Goal: Transaction & Acquisition: Purchase product/service

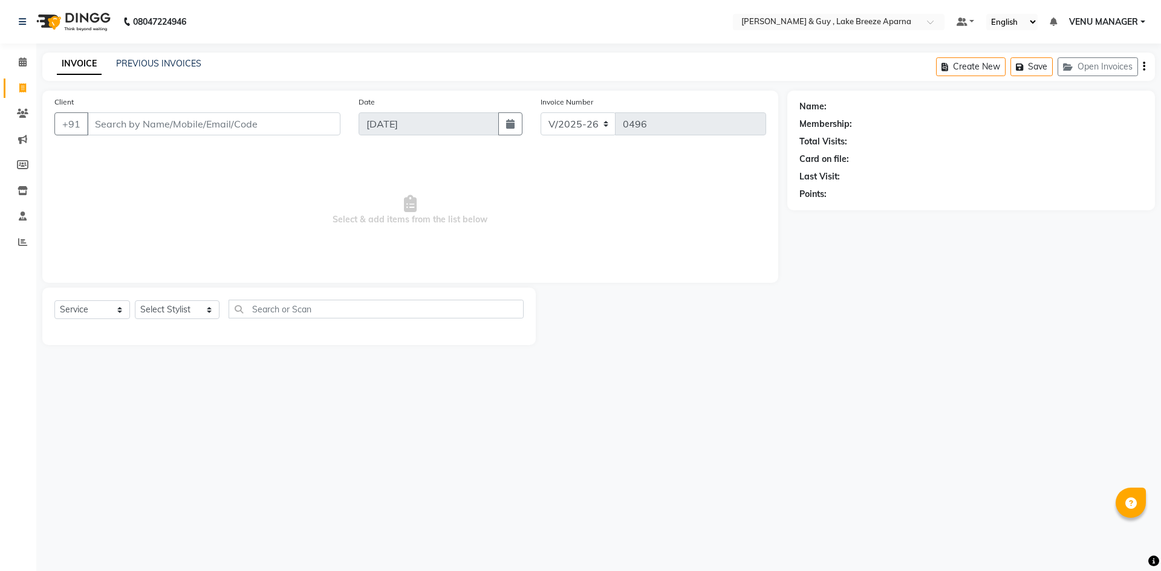
select select "8690"
select select "service"
click at [144, 130] on input "Client" at bounding box center [213, 123] width 253 height 23
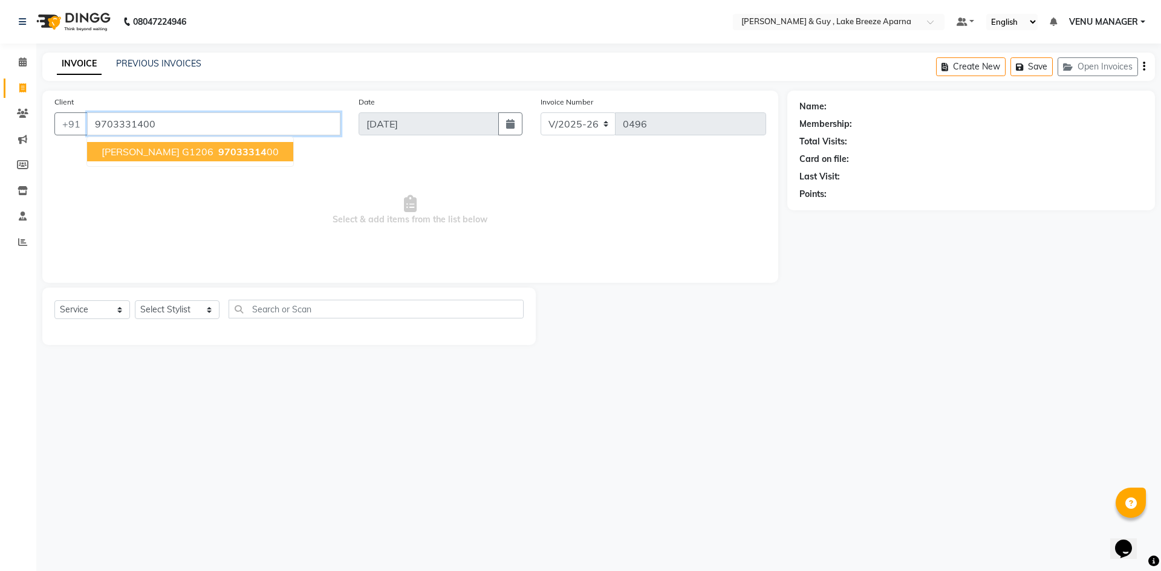
type input "9703331400"
click at [167, 317] on select "Select Stylist ANAS ASLAM [DEMOGRAPHIC_DATA][PERSON_NAME] MANAGER [PERSON_NAME]…" at bounding box center [177, 309] width 85 height 19
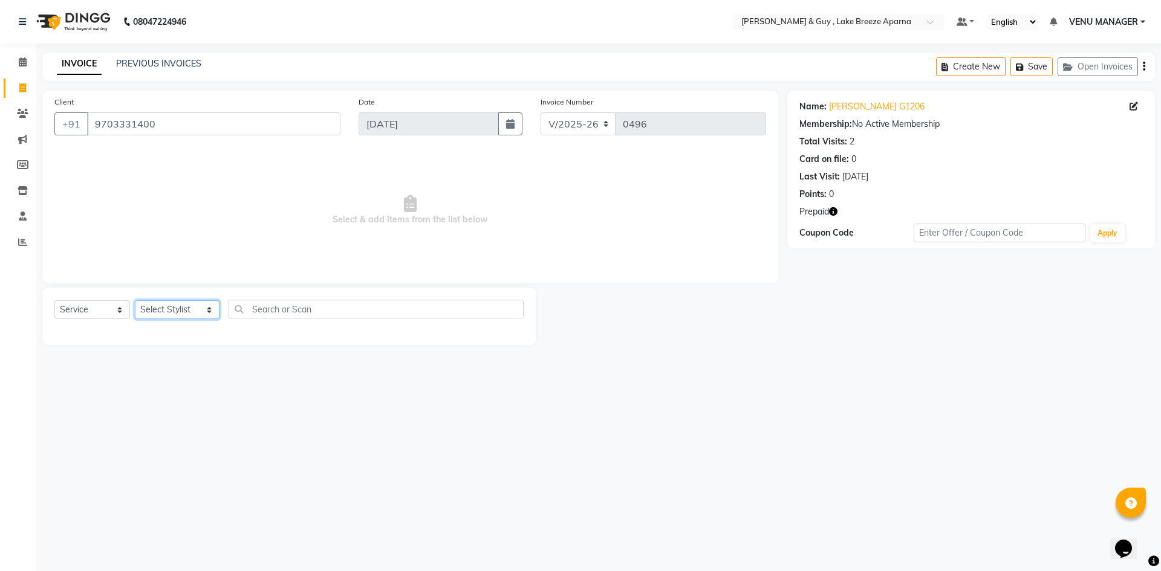
click at [191, 314] on select "Select Stylist ANAS ASLAM [DEMOGRAPHIC_DATA][PERSON_NAME] MANAGER [PERSON_NAME]…" at bounding box center [177, 309] width 85 height 19
select select "87992"
click at [135, 300] on select "Select Stylist ANAS ASLAM [DEMOGRAPHIC_DATA][PERSON_NAME] MANAGER [PERSON_NAME]…" at bounding box center [177, 309] width 85 height 19
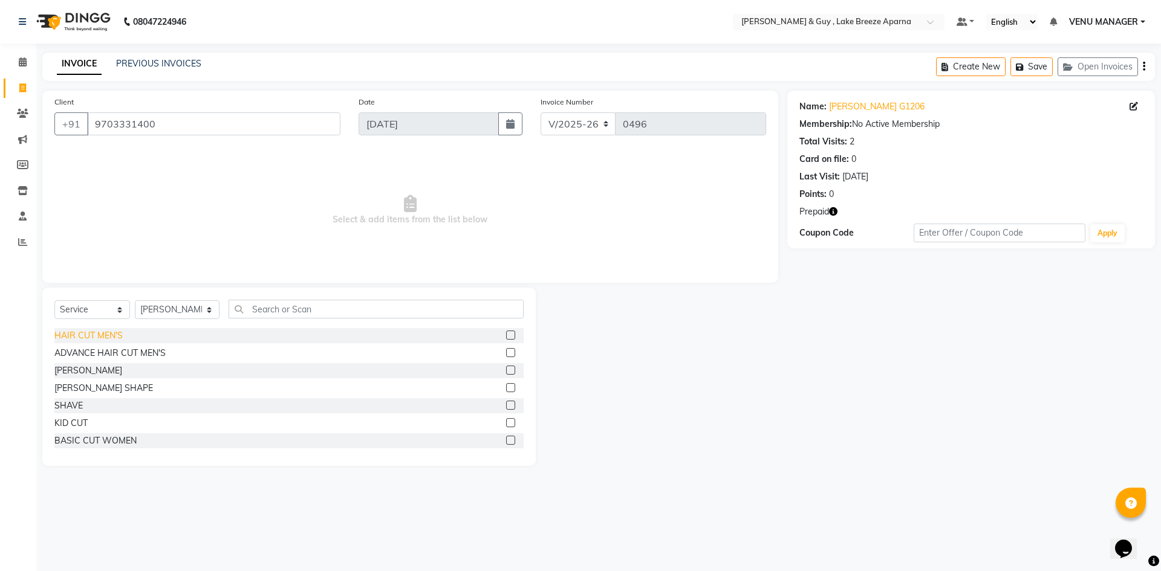
click at [113, 334] on div "HAIR CUT MEN'S" at bounding box center [88, 335] width 68 height 13
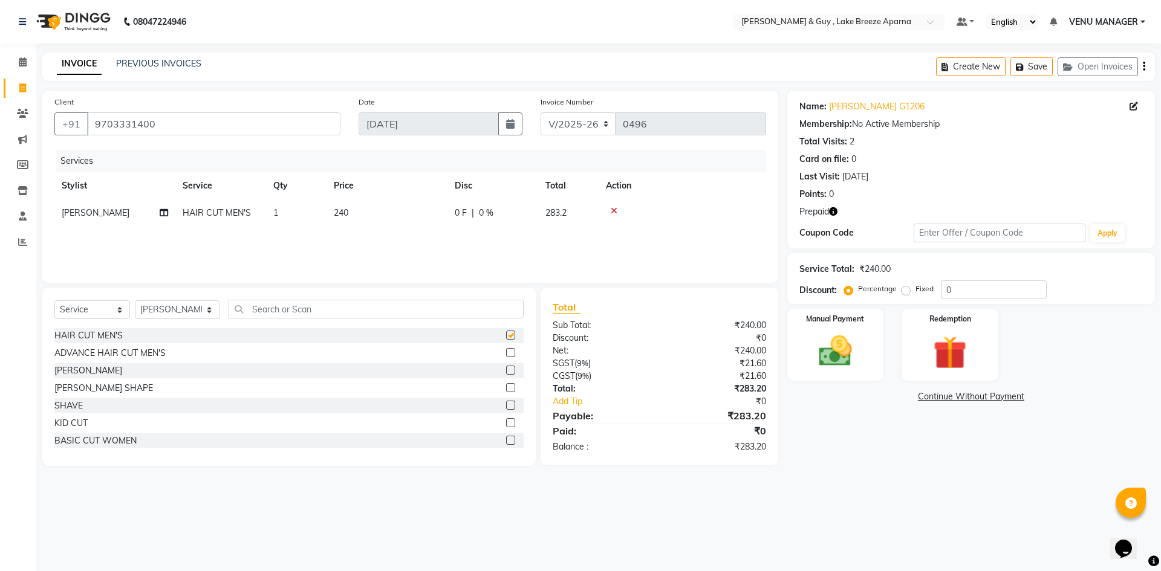
checkbox input "false"
click at [253, 313] on input "text" at bounding box center [376, 309] width 295 height 19
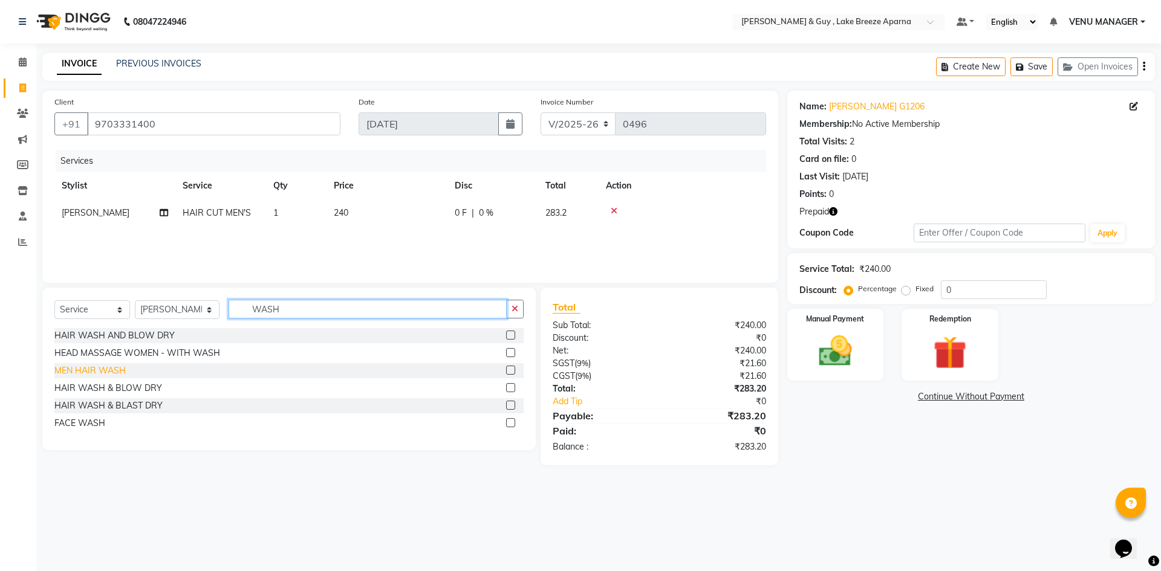
type input "WASH"
click at [98, 370] on div "MEN HAIR WASH" at bounding box center [89, 371] width 71 height 13
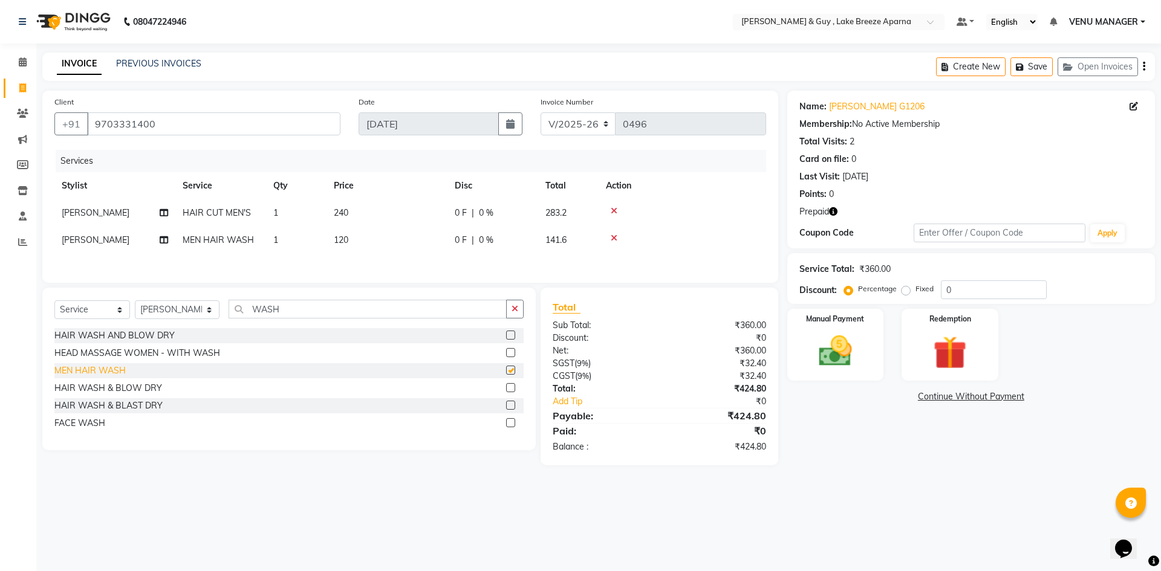
checkbox input "false"
click at [941, 345] on img at bounding box center [949, 352] width 56 height 43
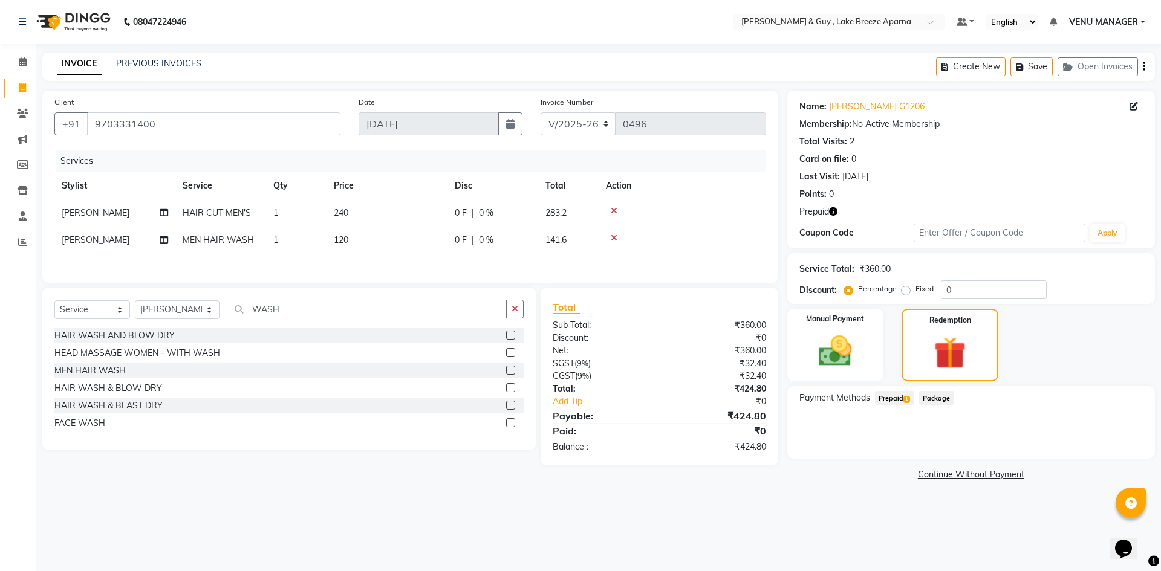
click at [896, 402] on span "Prepaid 1" at bounding box center [894, 398] width 39 height 14
click at [1106, 435] on div "424.8 Add" at bounding box center [971, 446] width 332 height 23
click at [1107, 479] on link "Continue Without Payment" at bounding box center [971, 484] width 363 height 13
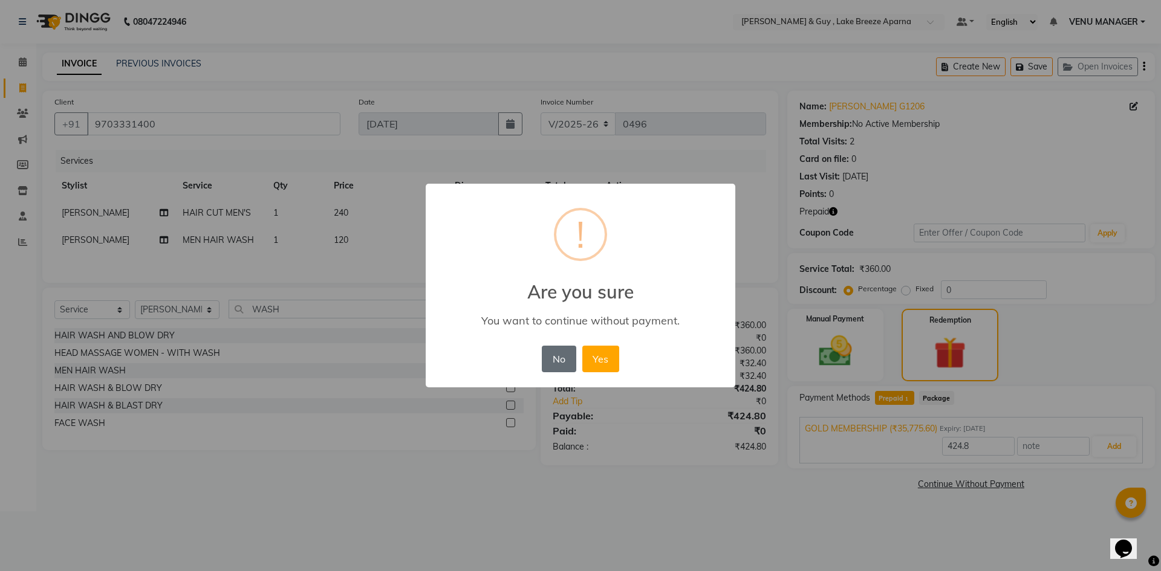
click at [542, 365] on button "No" at bounding box center [559, 359] width 34 height 27
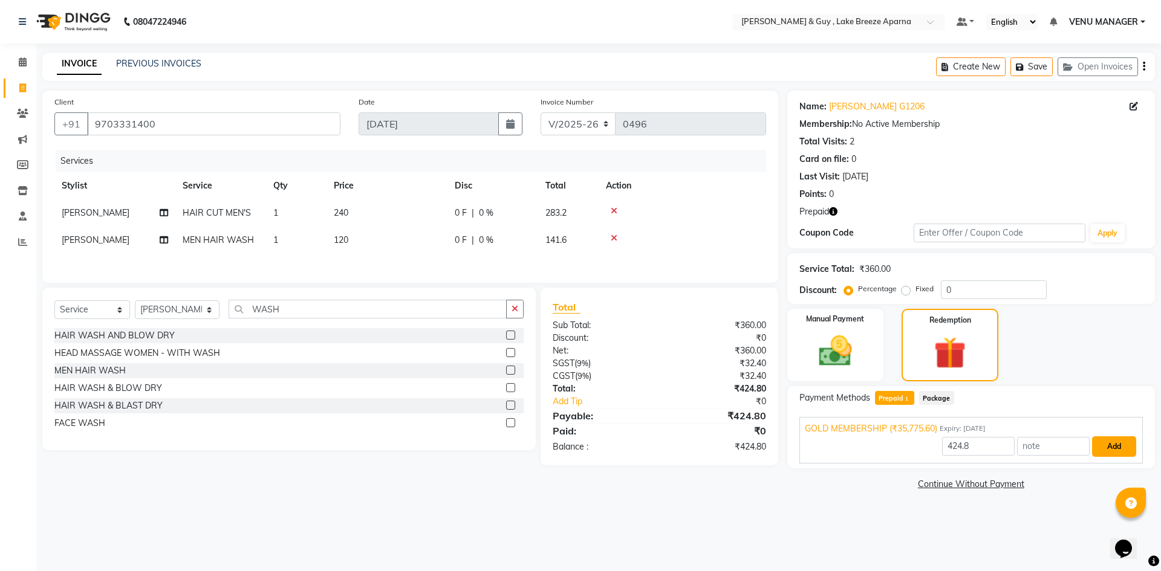
click at [1093, 444] on button "Add" at bounding box center [1114, 446] width 44 height 21
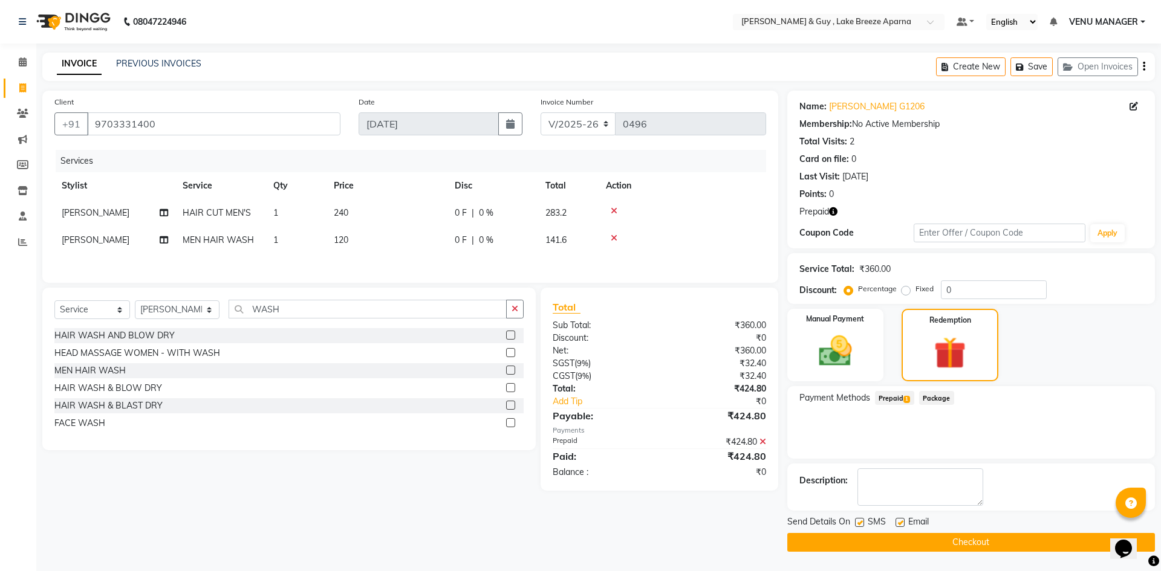
click at [1025, 545] on button "Checkout" at bounding box center [971, 542] width 368 height 19
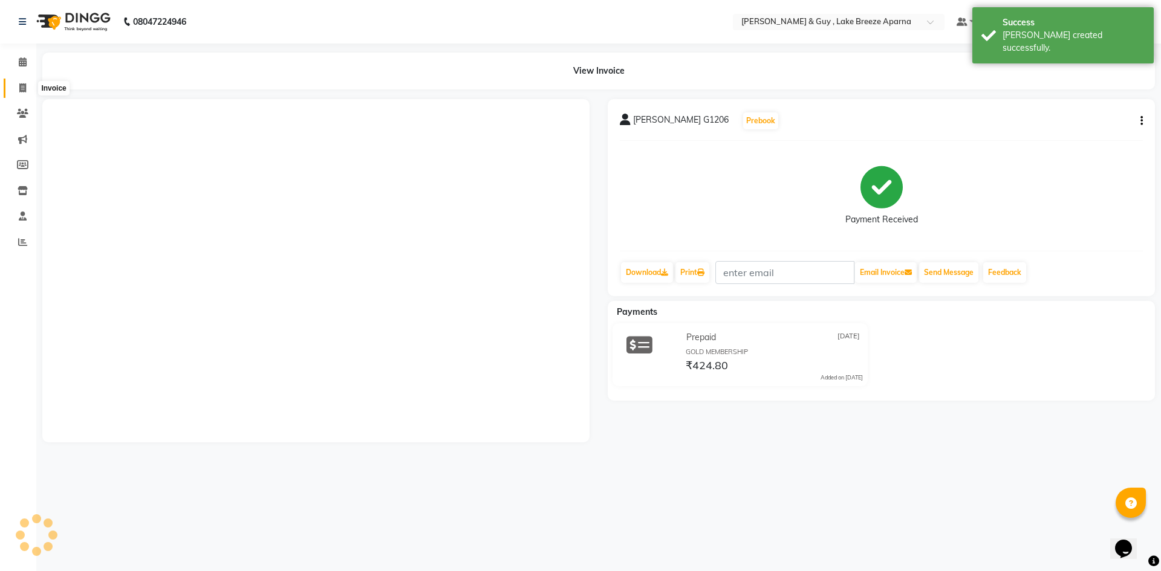
click at [18, 93] on span at bounding box center [22, 89] width 21 height 14
select select "service"
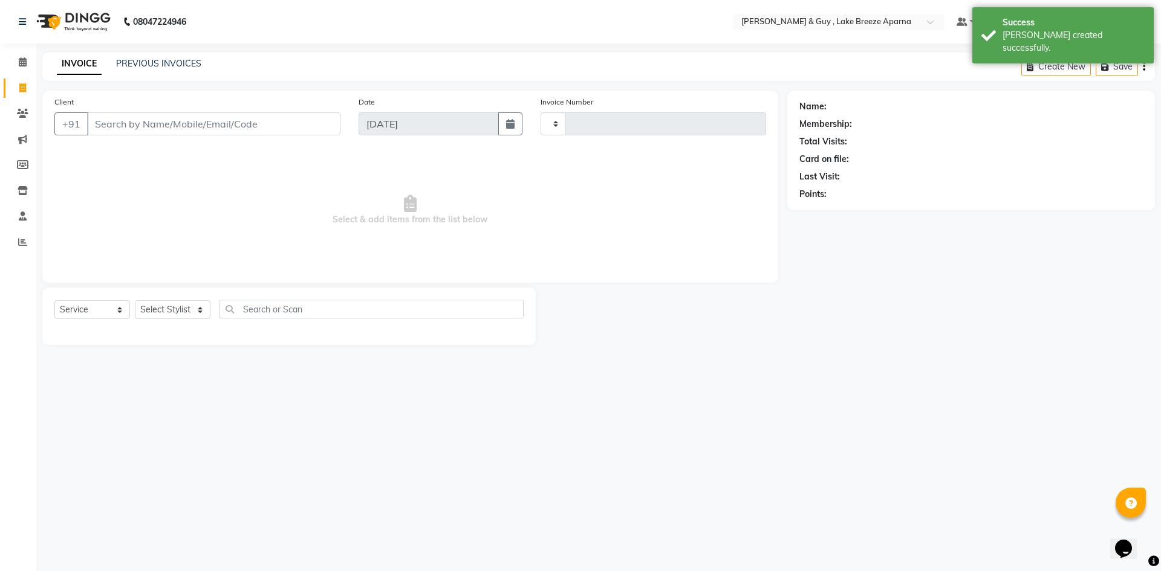
type input "0498"
select select "8690"
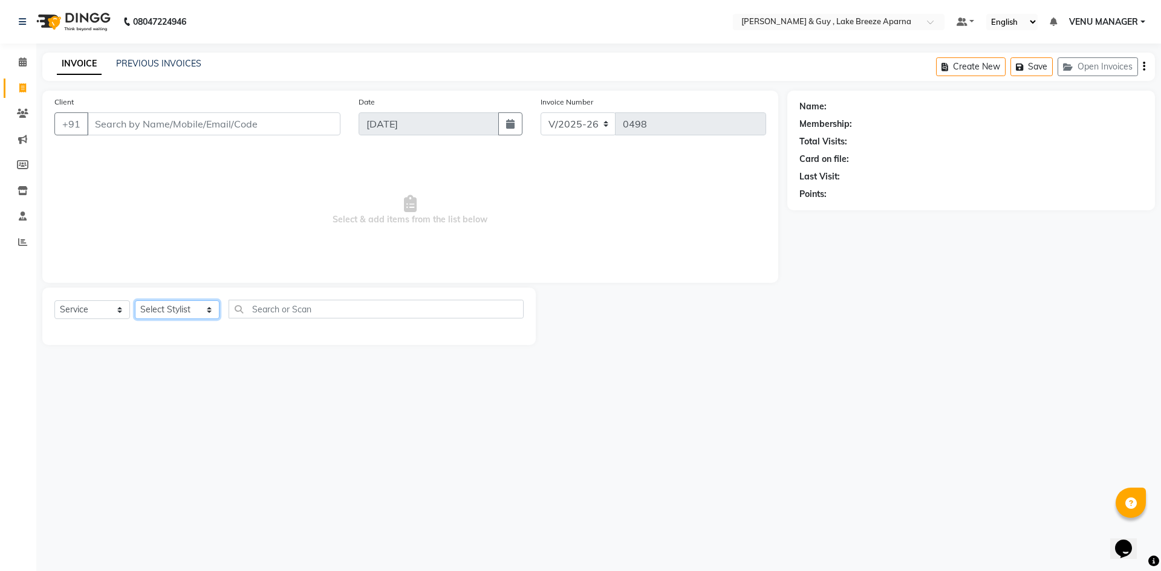
click at [155, 316] on select "Select Stylist ANAS ASLAM [DEMOGRAPHIC_DATA][PERSON_NAME] MANAGER [PERSON_NAME]…" at bounding box center [177, 309] width 85 height 19
select select "87994"
click at [135, 300] on select "Select Stylist ANAS ASLAM [DEMOGRAPHIC_DATA][PERSON_NAME] MANAGER [PERSON_NAME]…" at bounding box center [177, 309] width 85 height 19
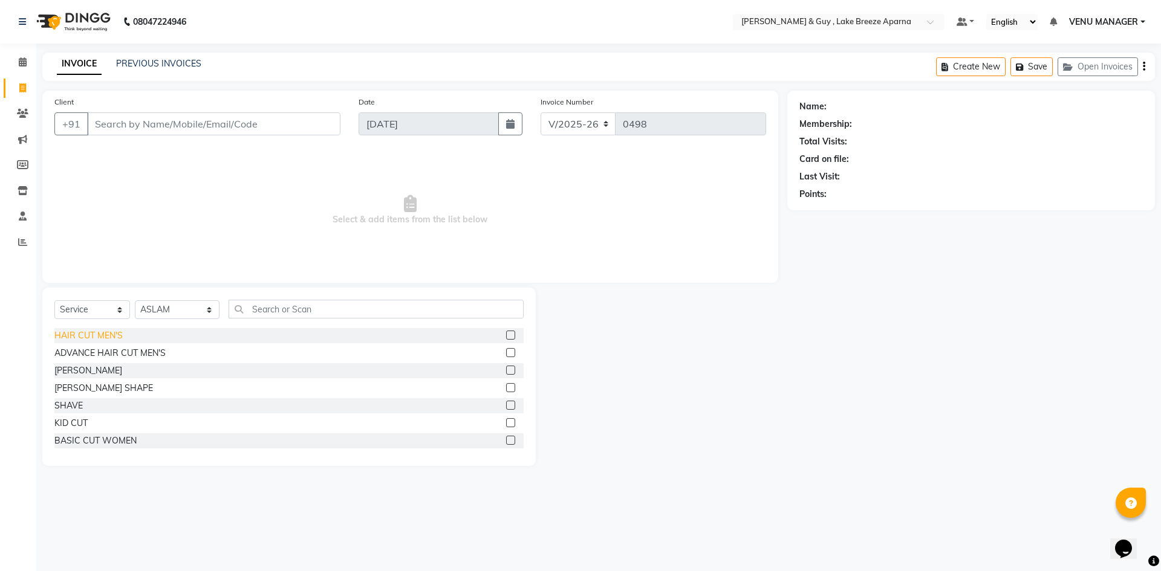
click at [82, 333] on div "HAIR CUT MEN'S" at bounding box center [88, 335] width 68 height 13
checkbox input "false"
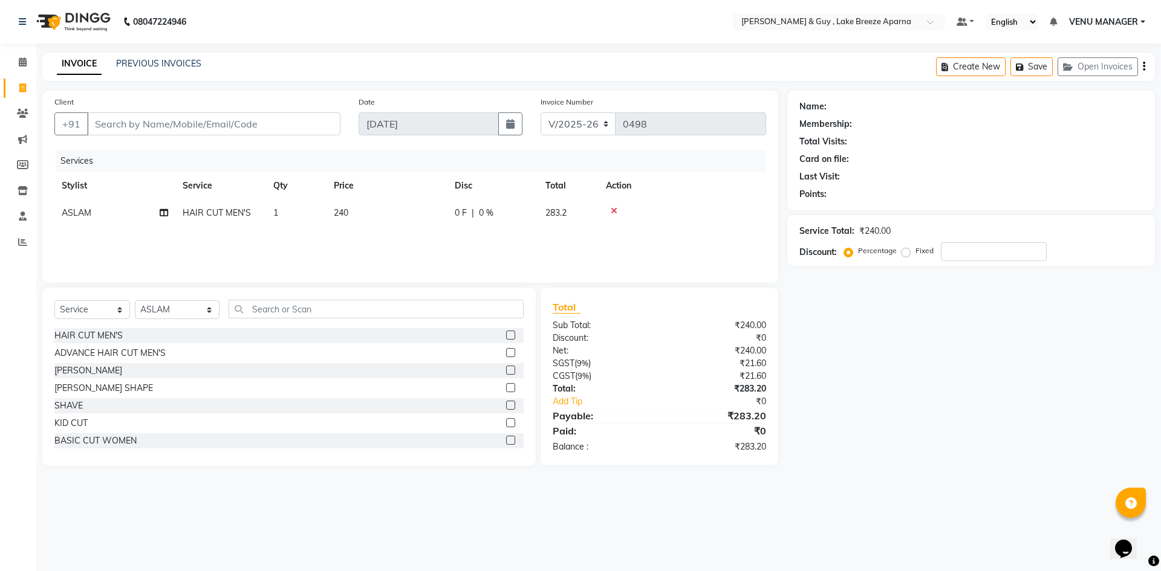
click at [114, 137] on div "Client +91" at bounding box center [197, 121] width 304 height 50
click at [131, 130] on input "Client" at bounding box center [213, 123] width 253 height 23
type input "8"
type input "0"
type input "8007408484"
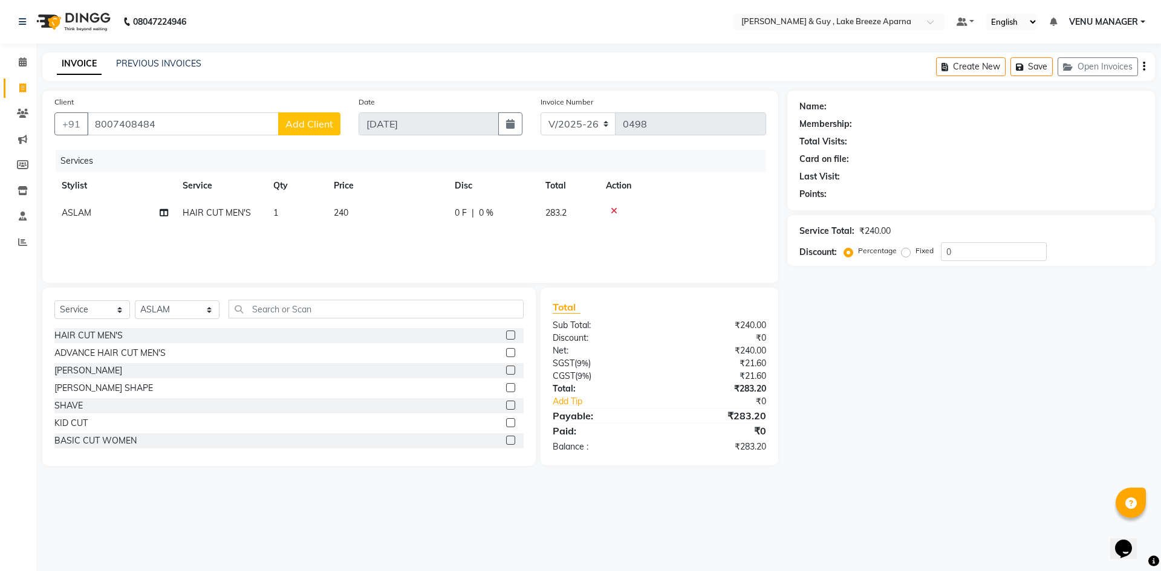
click at [326, 129] on span "Add Client" at bounding box center [309, 124] width 48 height 12
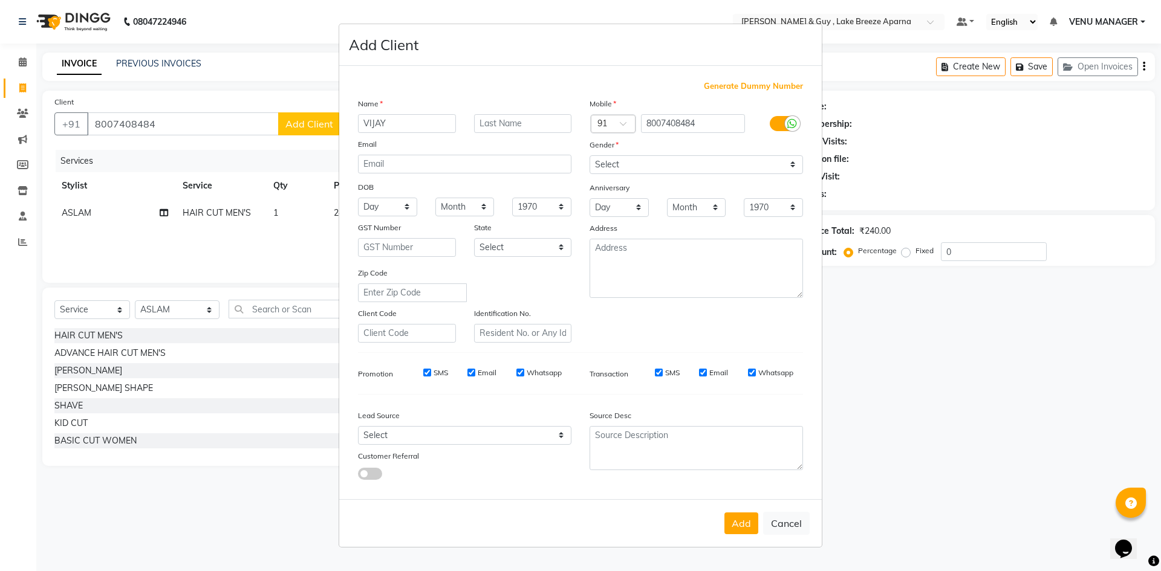
type input "VIJAY"
type input "B 1203"
click at [706, 172] on select "Select [DEMOGRAPHIC_DATA] [DEMOGRAPHIC_DATA] Other Prefer Not To Say" at bounding box center [695, 164] width 213 height 19
click at [589, 155] on select "Select [DEMOGRAPHIC_DATA] [DEMOGRAPHIC_DATA] Other Prefer Not To Say" at bounding box center [695, 164] width 213 height 19
click at [692, 161] on select "Select [DEMOGRAPHIC_DATA] [DEMOGRAPHIC_DATA] Other Prefer Not To Say" at bounding box center [695, 164] width 213 height 19
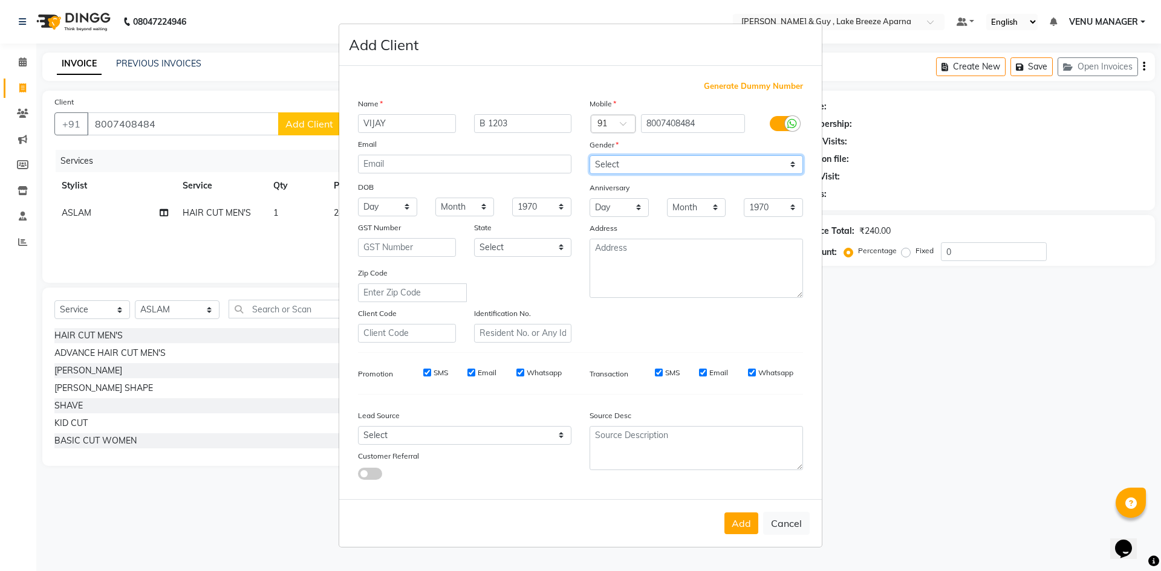
select select "[DEMOGRAPHIC_DATA]"
click at [589, 155] on select "Select [DEMOGRAPHIC_DATA] [DEMOGRAPHIC_DATA] Other Prefer Not To Say" at bounding box center [695, 164] width 213 height 19
click at [733, 517] on button "Add" at bounding box center [741, 524] width 34 height 22
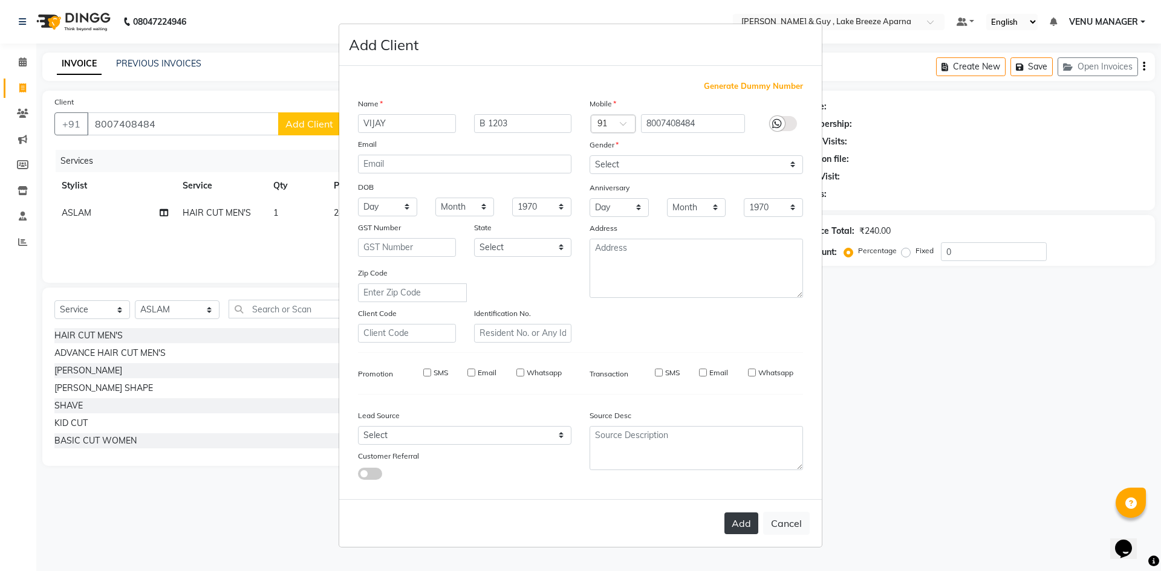
select select
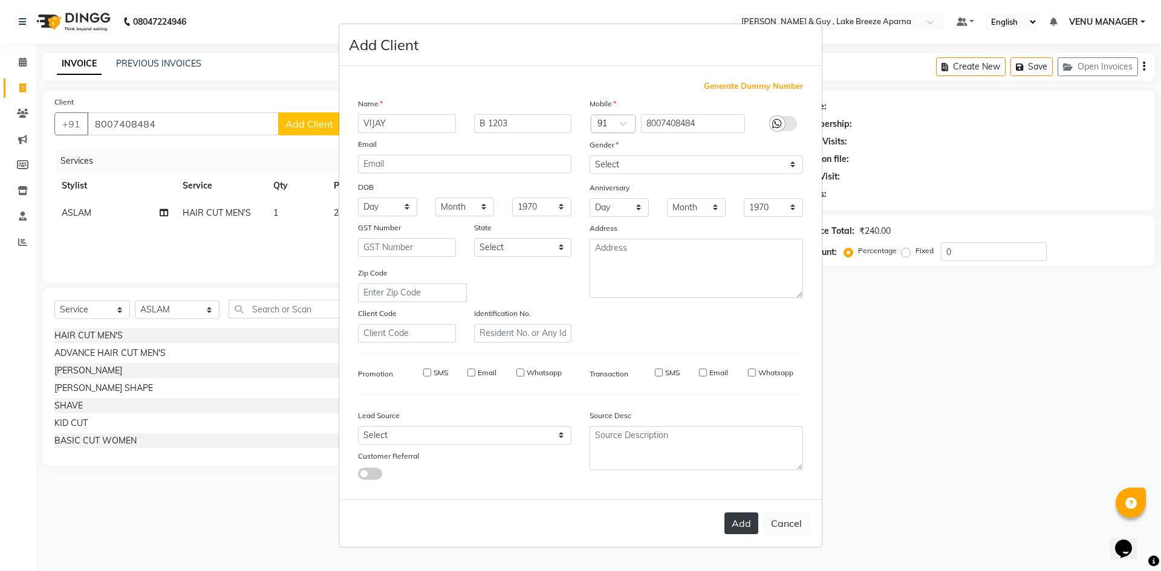
select select
checkbox input "false"
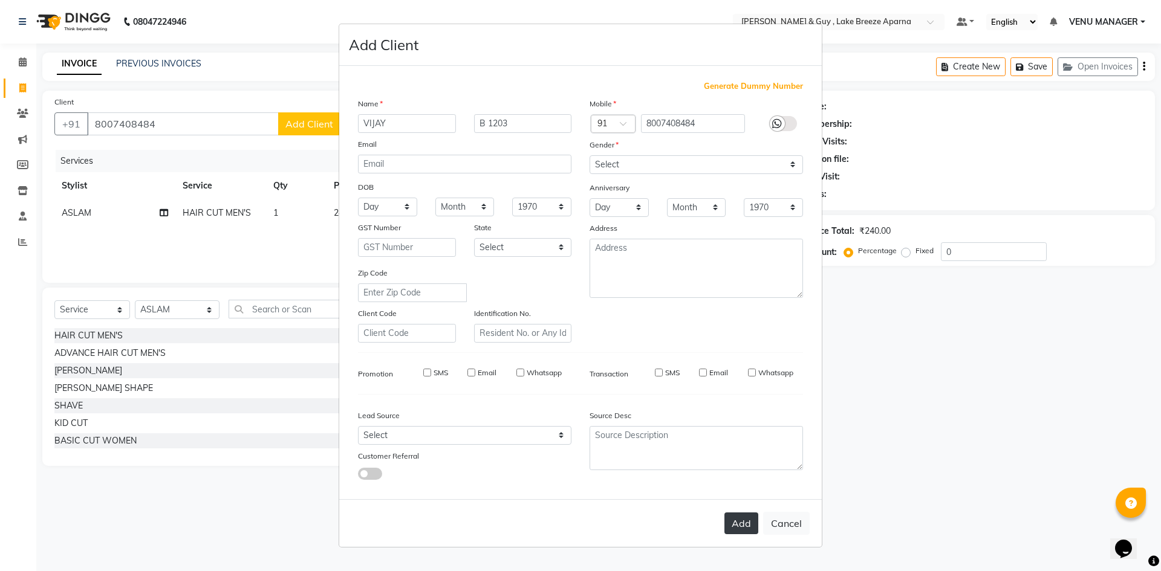
checkbox input "false"
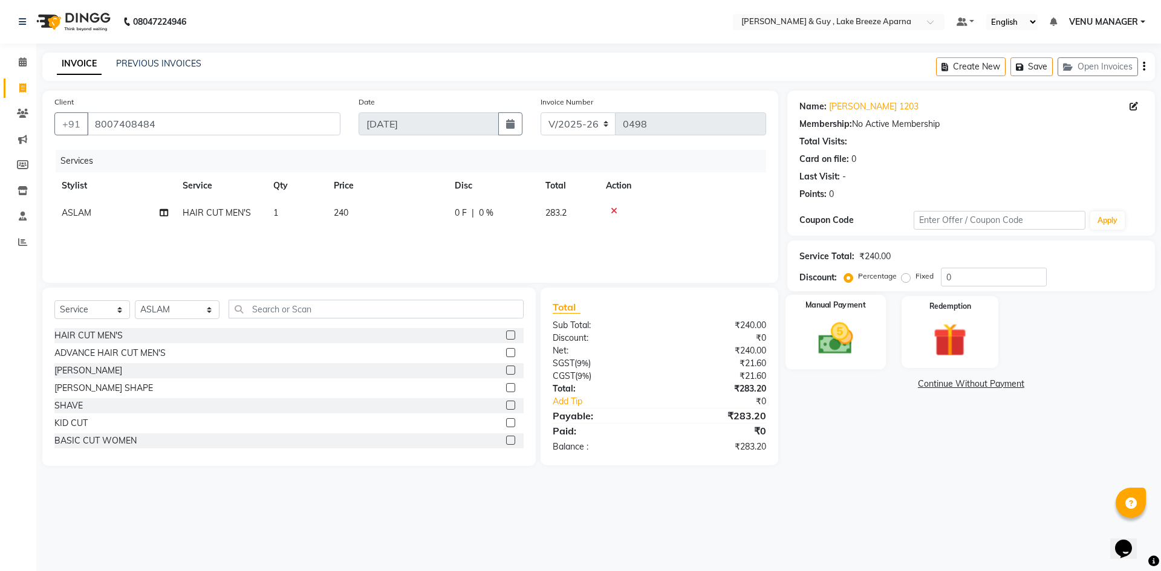
click at [849, 343] on img at bounding box center [835, 339] width 56 height 40
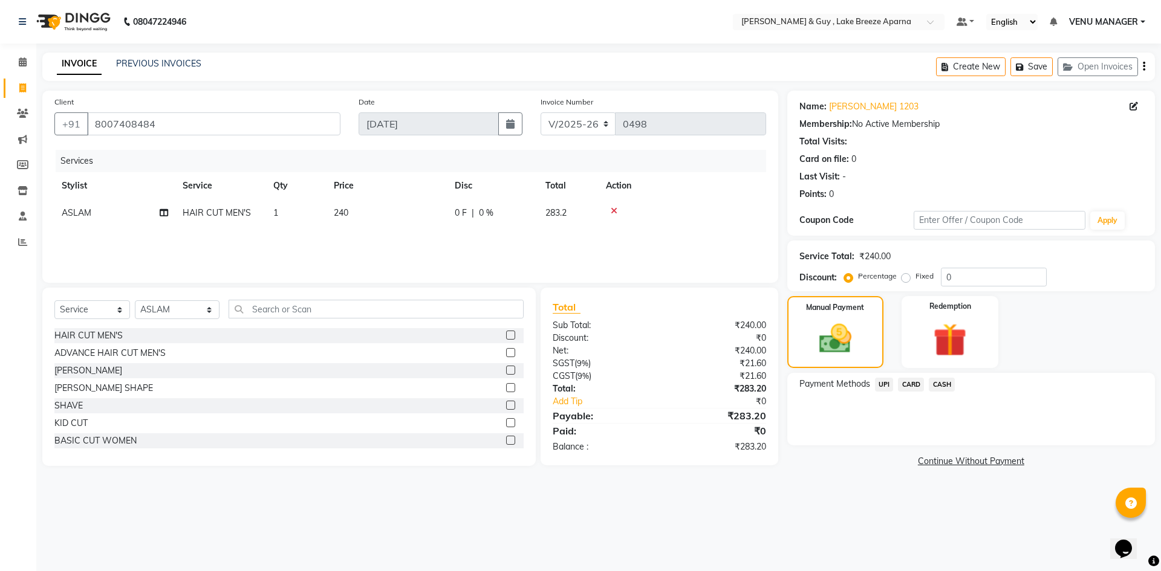
click at [881, 389] on span "UPI" at bounding box center [884, 385] width 19 height 14
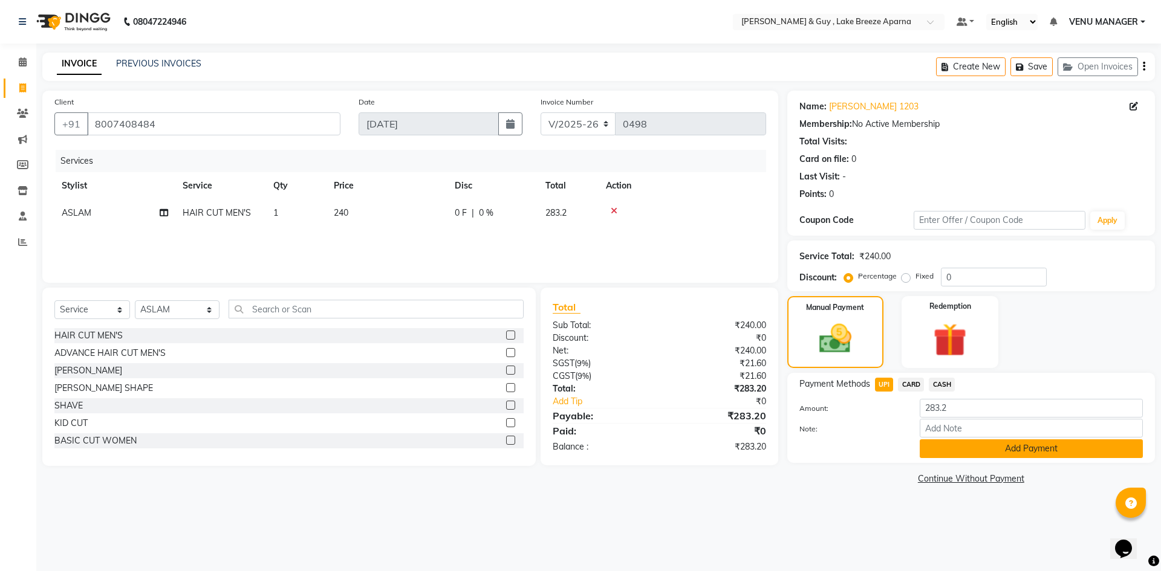
click at [1002, 454] on button "Add Payment" at bounding box center [1030, 448] width 223 height 19
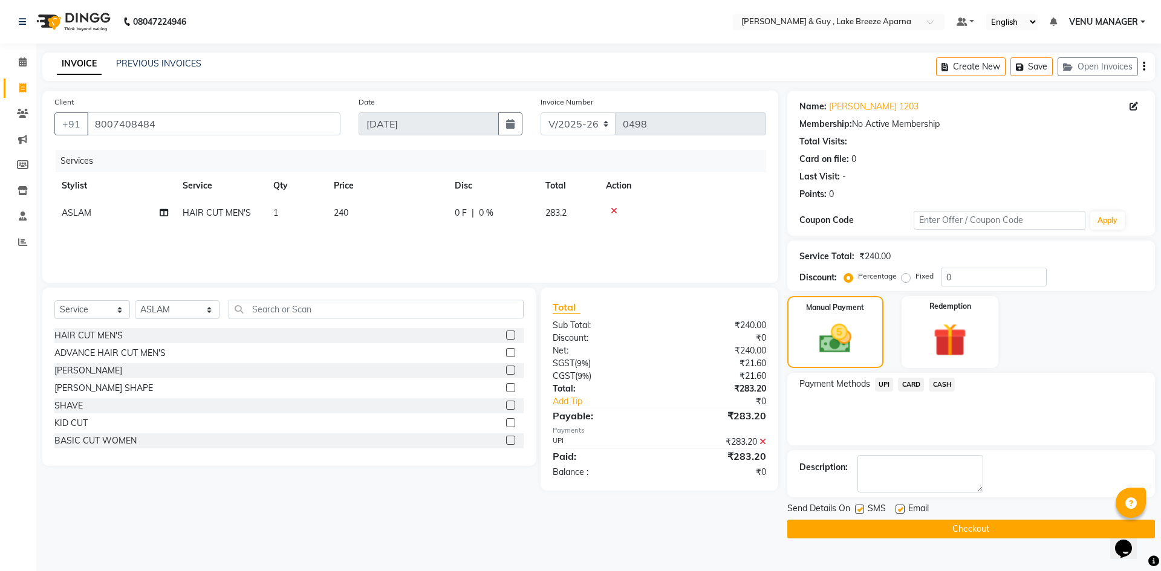
click at [1006, 528] on button "Checkout" at bounding box center [971, 529] width 368 height 19
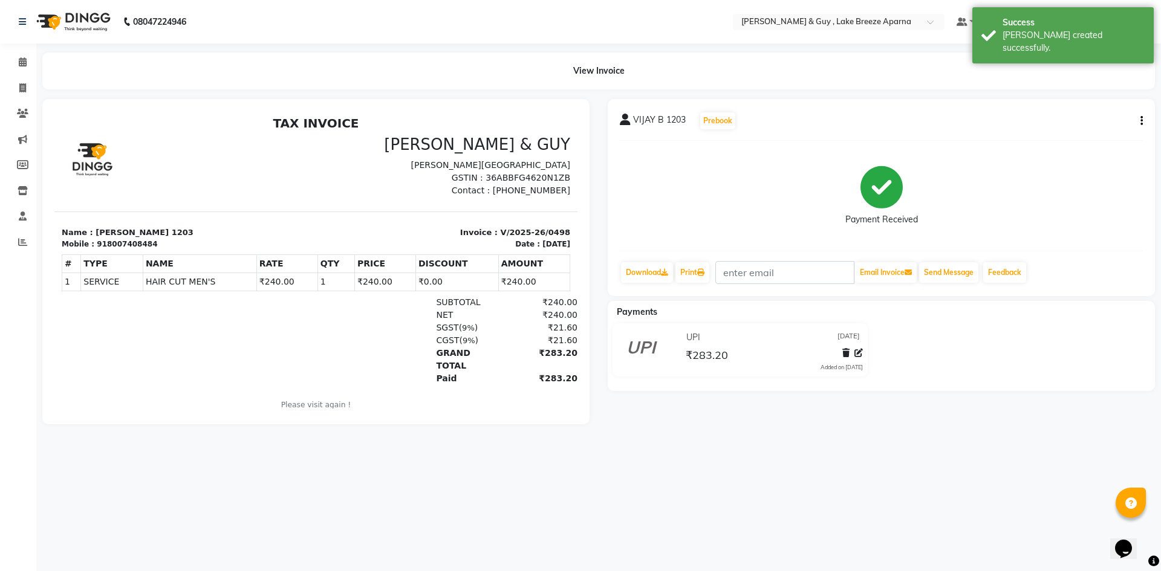
click at [1, 85] on li "Invoice" at bounding box center [18, 89] width 36 height 26
click at [22, 91] on icon at bounding box center [22, 87] width 7 height 9
select select "8690"
select select "service"
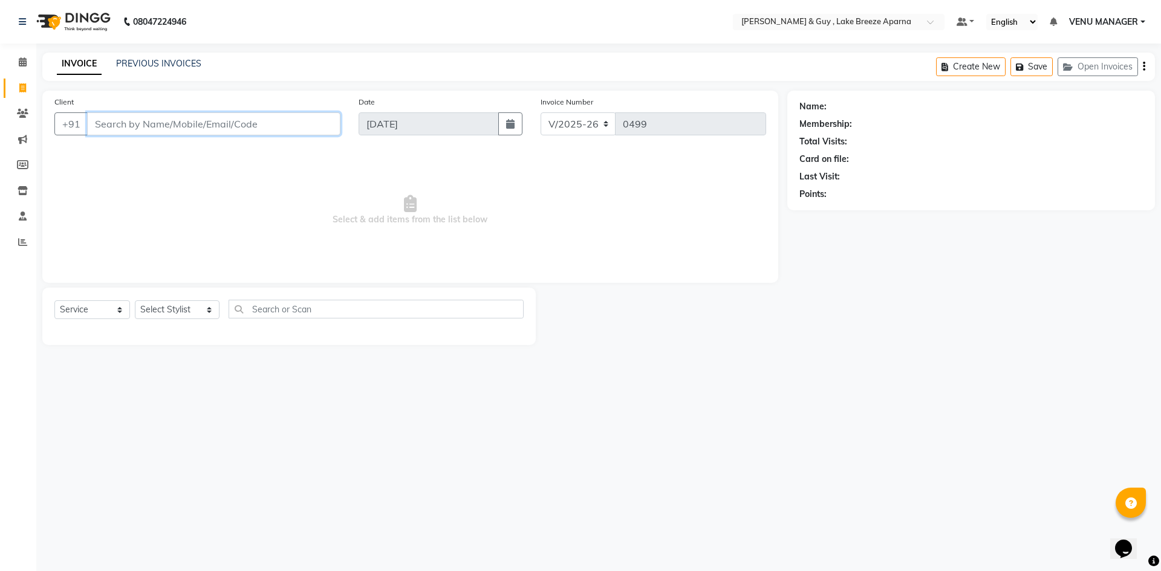
click at [161, 130] on input "Client" at bounding box center [213, 123] width 253 height 23
type input "9989164098"
click at [306, 128] on span "Add Client" at bounding box center [309, 124] width 48 height 12
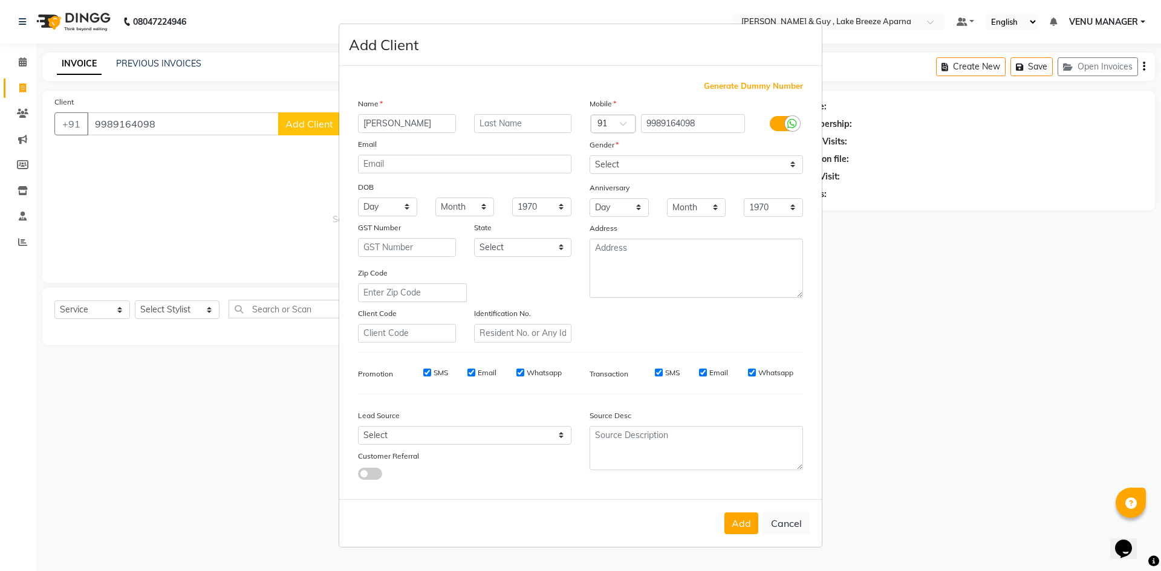
type input "[PERSON_NAME]"
type input "C 1304"
click at [681, 159] on select "Select [DEMOGRAPHIC_DATA] [DEMOGRAPHIC_DATA] Other Prefer Not To Say" at bounding box center [695, 164] width 213 height 19
click at [589, 155] on select "Select [DEMOGRAPHIC_DATA] [DEMOGRAPHIC_DATA] Other Prefer Not To Say" at bounding box center [695, 164] width 213 height 19
click at [710, 176] on div "Mobile Country Code × 91 9989164098 Gender Select [DEMOGRAPHIC_DATA] [DEMOGRAPH…" at bounding box center [696, 219] width 232 height 245
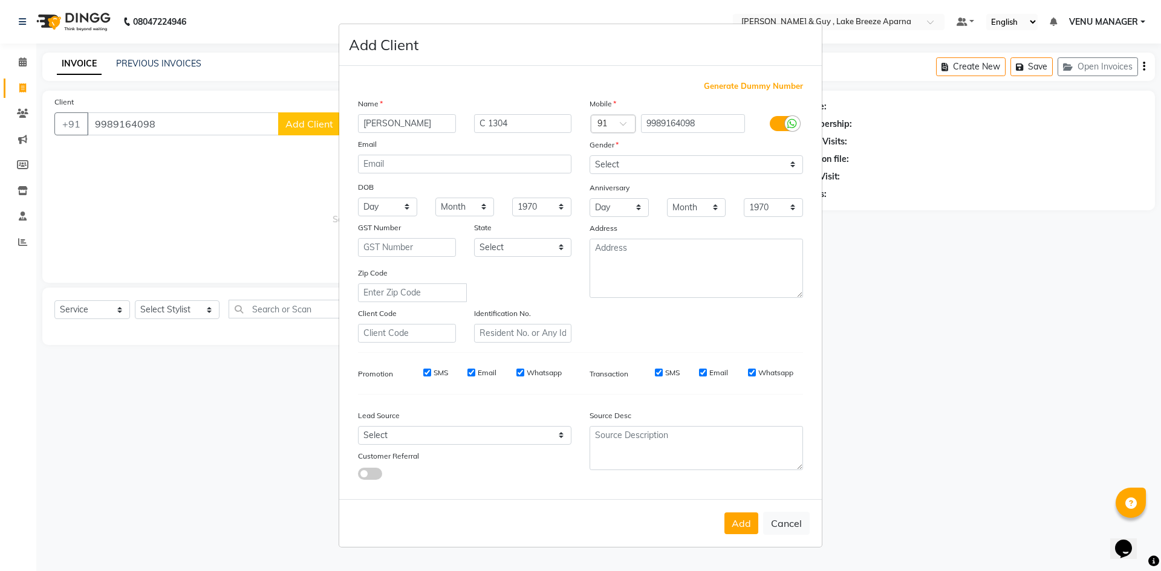
click at [662, 150] on div "Gender" at bounding box center [696, 146] width 232 height 17
click at [652, 167] on select "Select [DEMOGRAPHIC_DATA] [DEMOGRAPHIC_DATA] Other Prefer Not To Say" at bounding box center [695, 164] width 213 height 19
select select "[DEMOGRAPHIC_DATA]"
click at [589, 155] on select "Select [DEMOGRAPHIC_DATA] [DEMOGRAPHIC_DATA] Other Prefer Not To Say" at bounding box center [695, 164] width 213 height 19
click at [748, 526] on button "Add" at bounding box center [741, 524] width 34 height 22
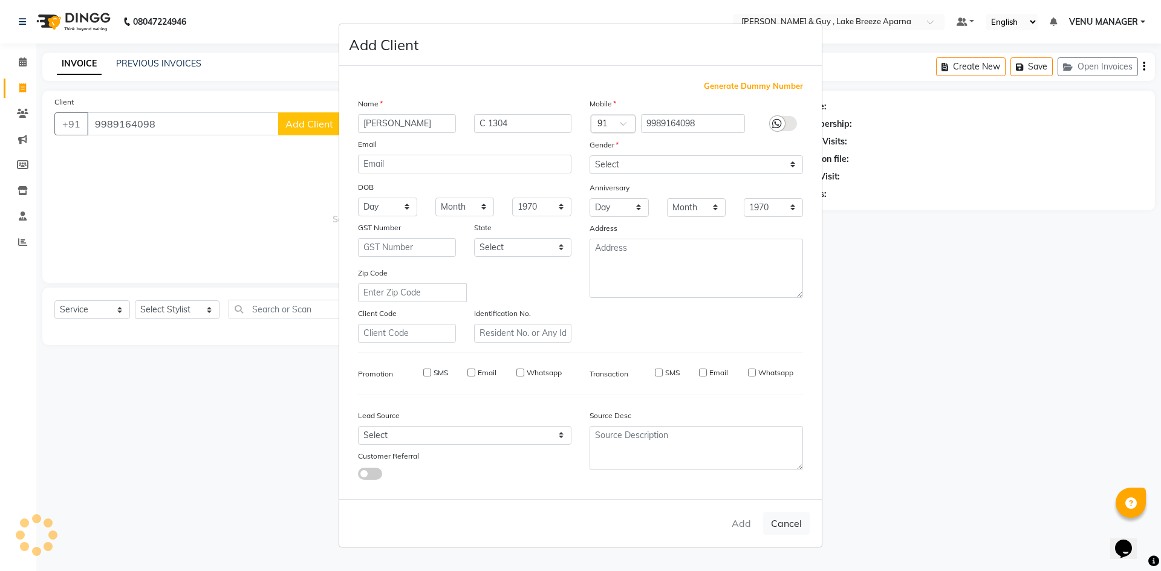
select select
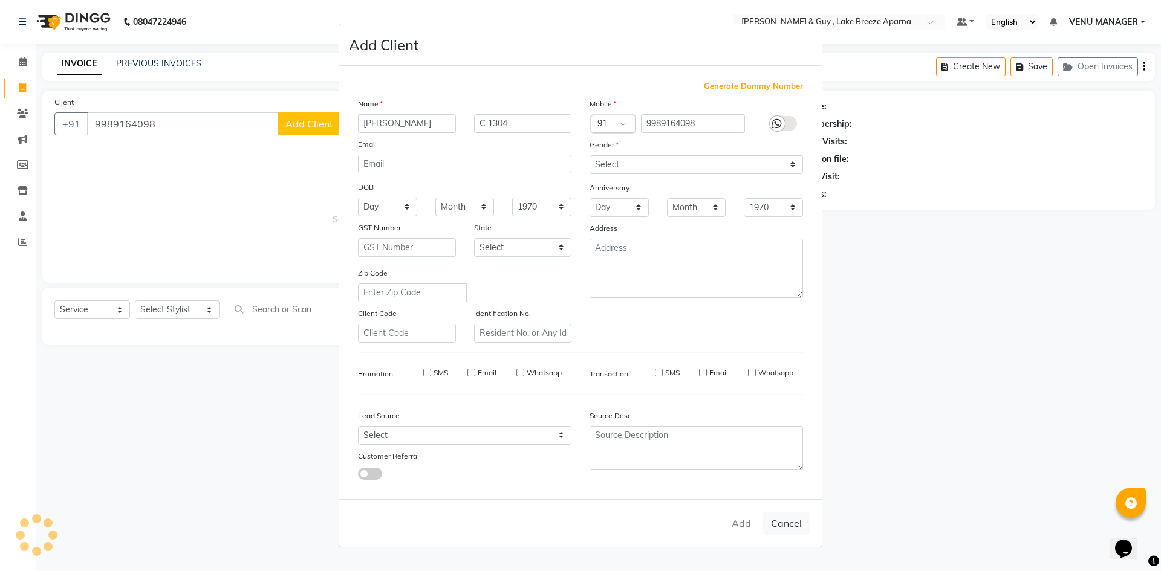
select select
checkbox input "false"
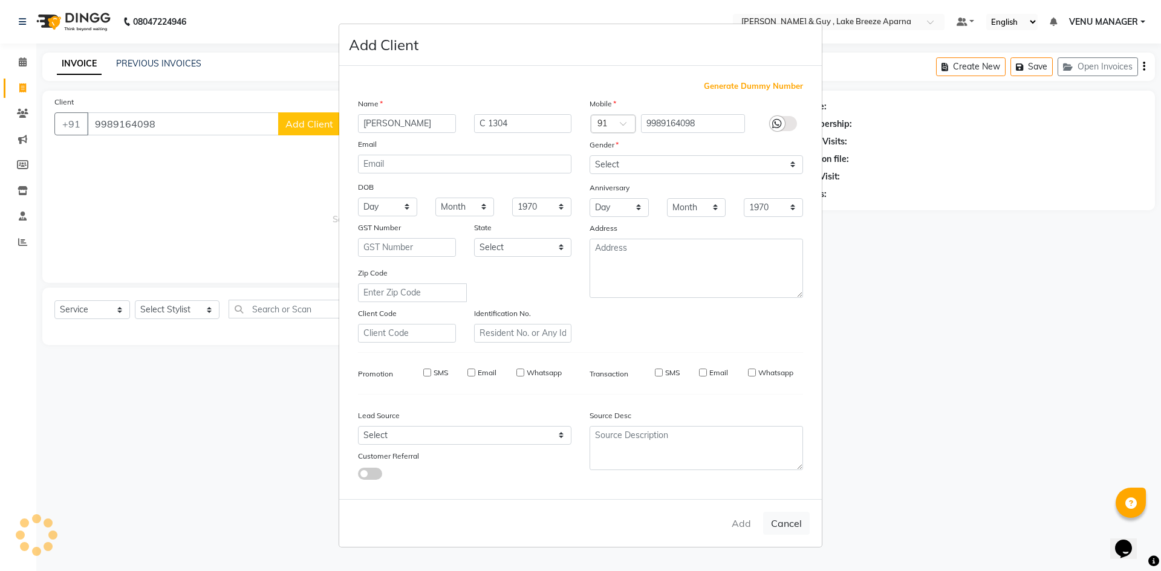
checkbox input "false"
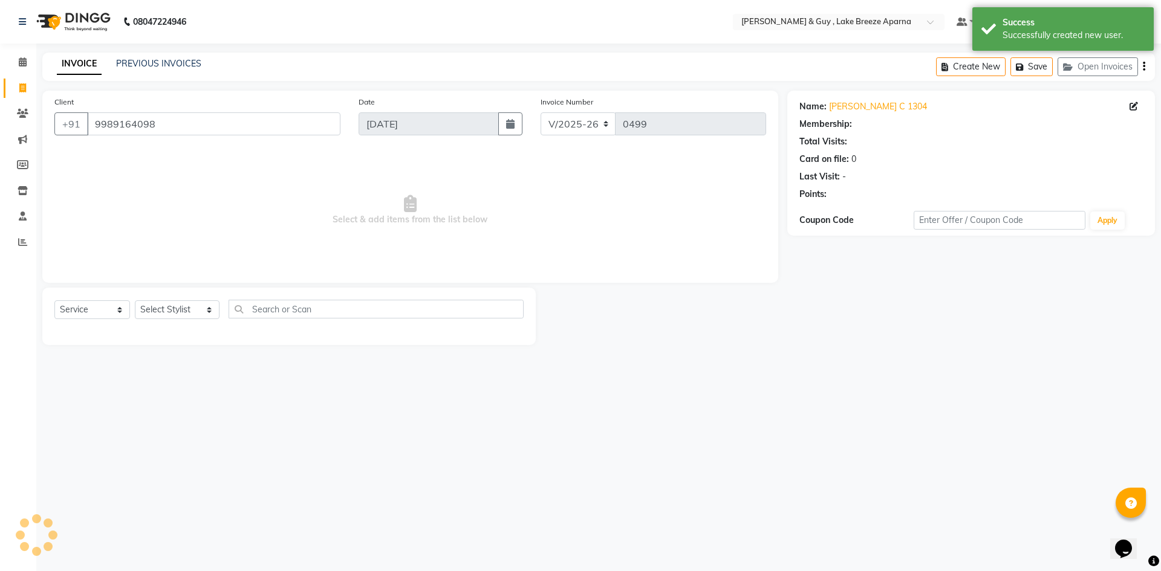
click at [290, 349] on main "INVOICE PREVIOUS INVOICES Create New Save Open Invoices Client [PHONE_NUMBER] D…" at bounding box center [598, 208] width 1124 height 311
click at [178, 307] on select "Select Stylist ANAS ASLAM [DEMOGRAPHIC_DATA][PERSON_NAME] MANAGER [PERSON_NAME]…" at bounding box center [177, 309] width 85 height 19
select select "87993"
click at [135, 300] on select "Select Stylist ANAS ASLAM [DEMOGRAPHIC_DATA][PERSON_NAME] MANAGER [PERSON_NAME]…" at bounding box center [177, 309] width 85 height 19
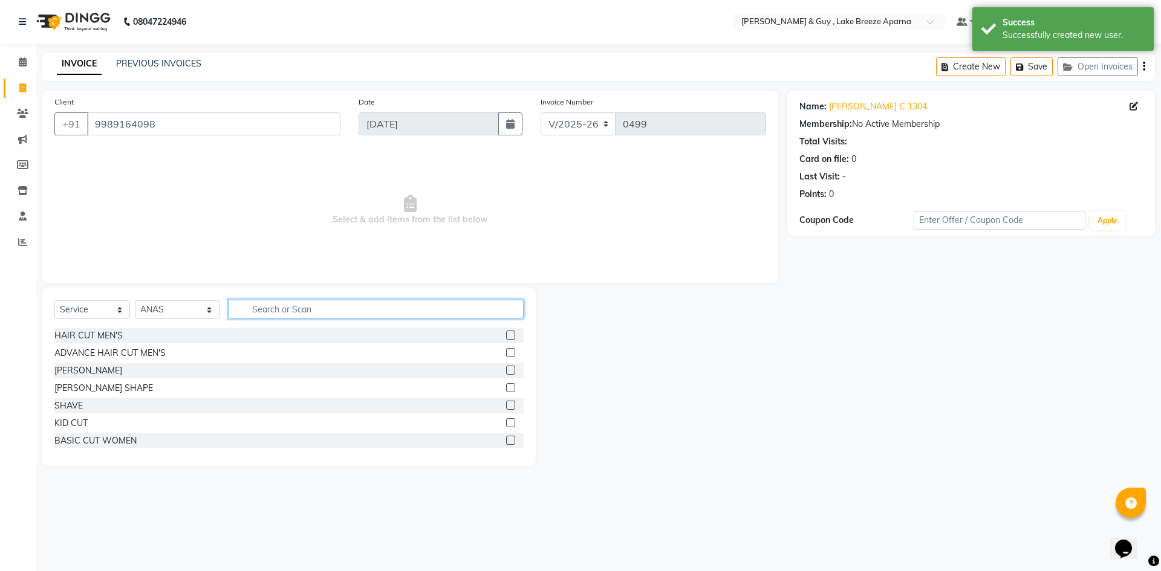
click at [257, 315] on input "text" at bounding box center [376, 309] width 295 height 19
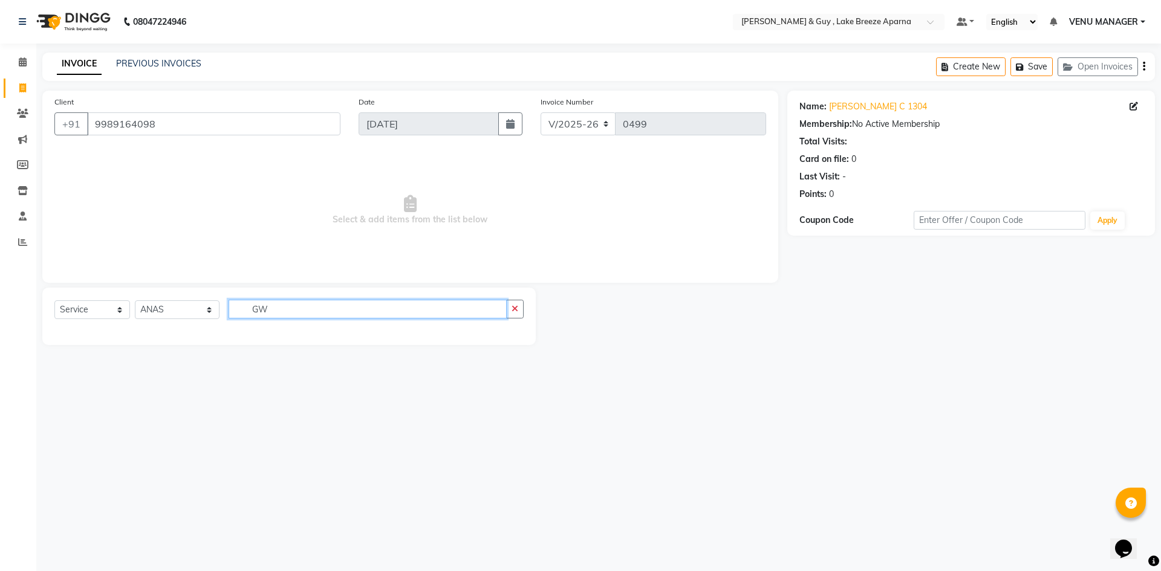
type input "G"
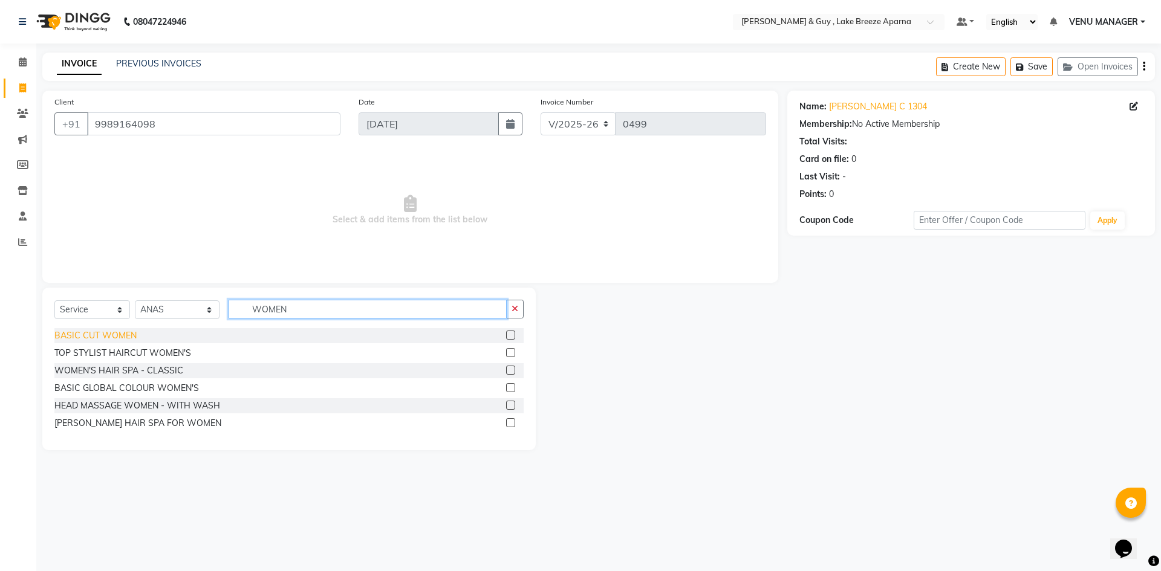
type input "WOMEN"
click at [103, 333] on div "BASIC CUT WOMEN" at bounding box center [95, 335] width 82 height 13
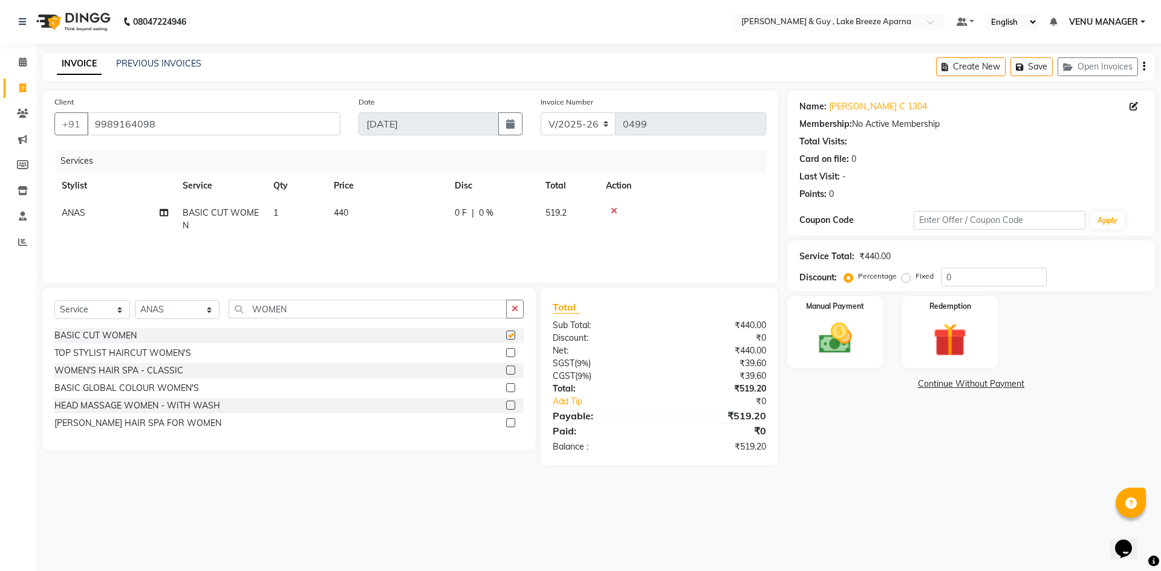
checkbox input "false"
click at [267, 331] on div "BASIC CUT WOMEN" at bounding box center [288, 335] width 469 height 15
click at [353, 216] on td "440" at bounding box center [386, 219] width 121 height 40
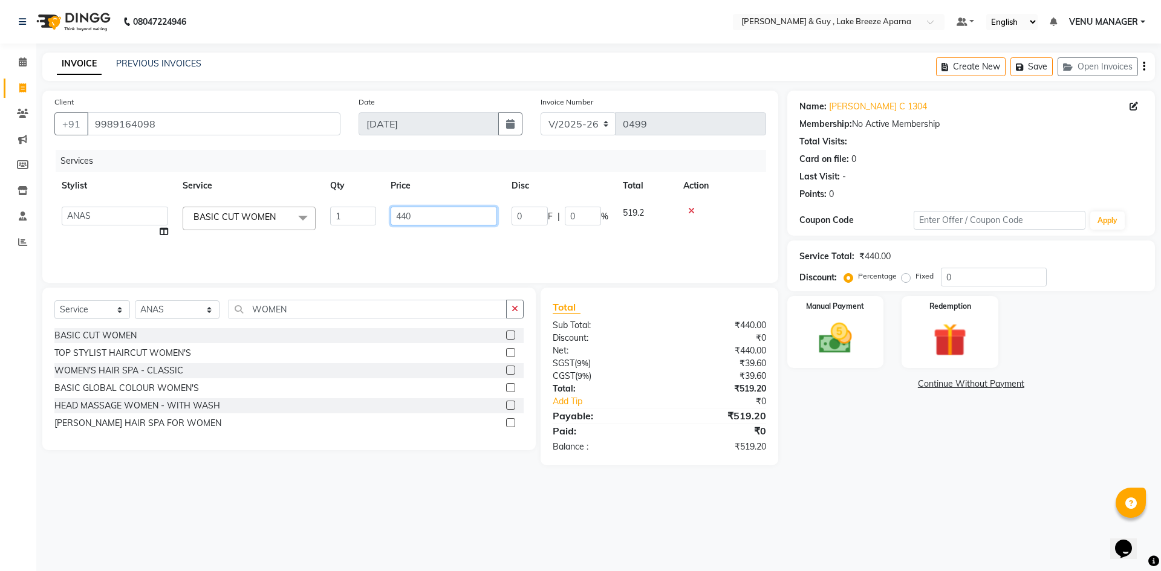
click at [404, 218] on input "440" at bounding box center [444, 216] width 106 height 19
type input "300"
click at [504, 516] on div "08047224946 Select Location × [PERSON_NAME] & Guy , Lake Breeze Aparna Default …" at bounding box center [580, 285] width 1161 height 571
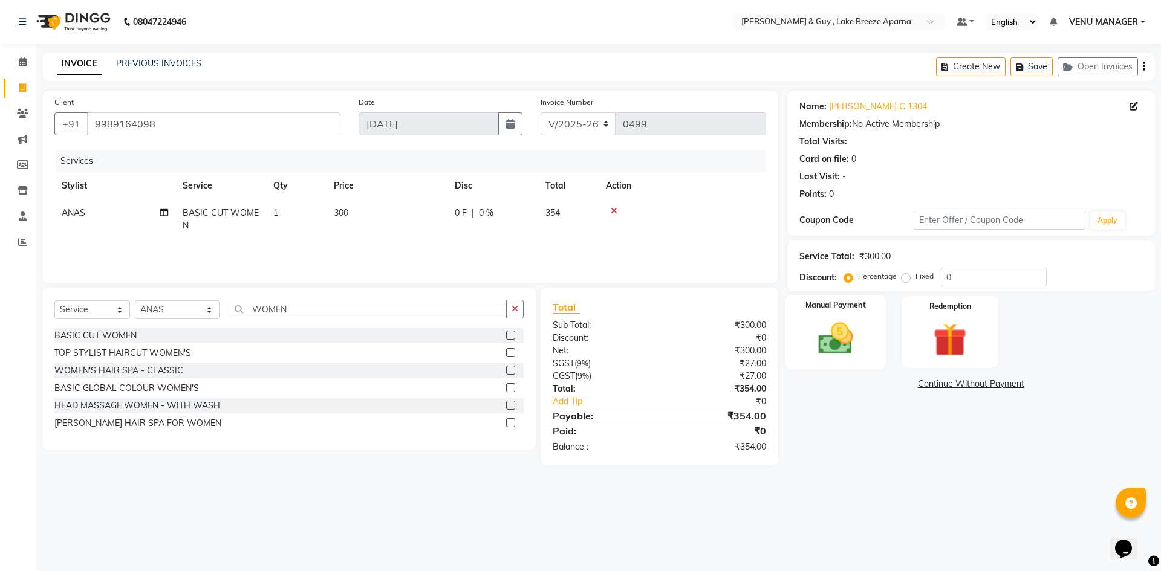
click at [849, 352] on img at bounding box center [835, 339] width 56 height 40
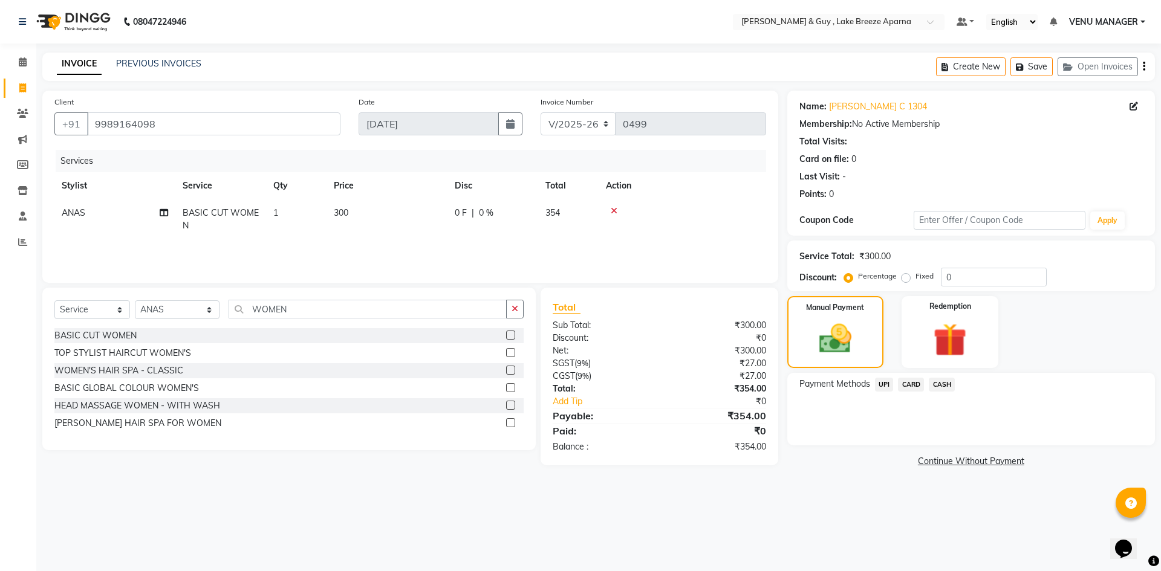
click at [941, 386] on span "CASH" at bounding box center [942, 385] width 26 height 14
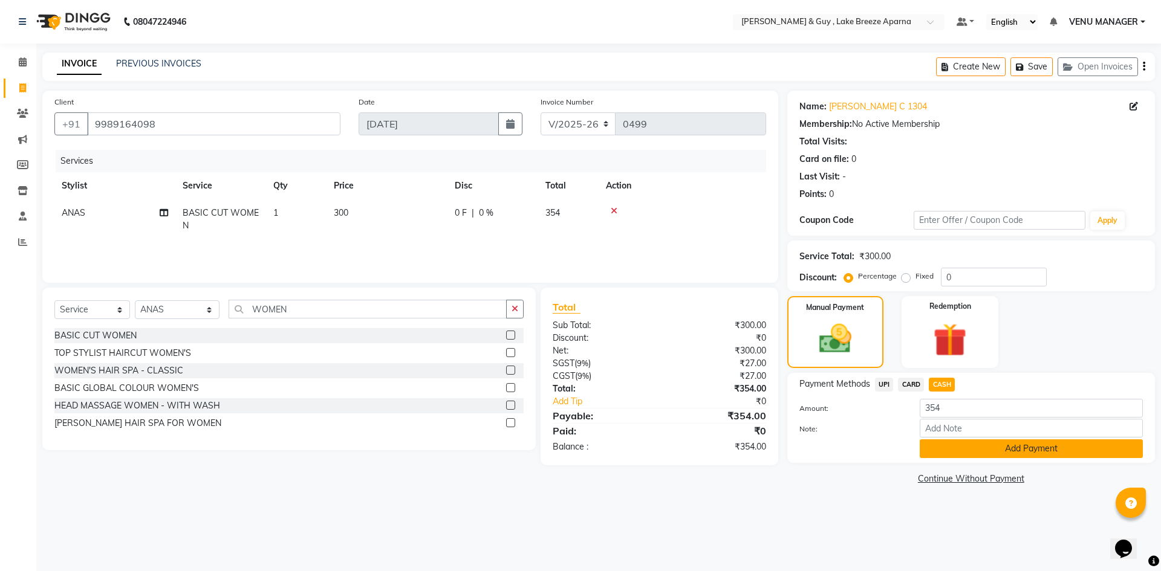
click at [950, 456] on button "Add Payment" at bounding box center [1030, 448] width 223 height 19
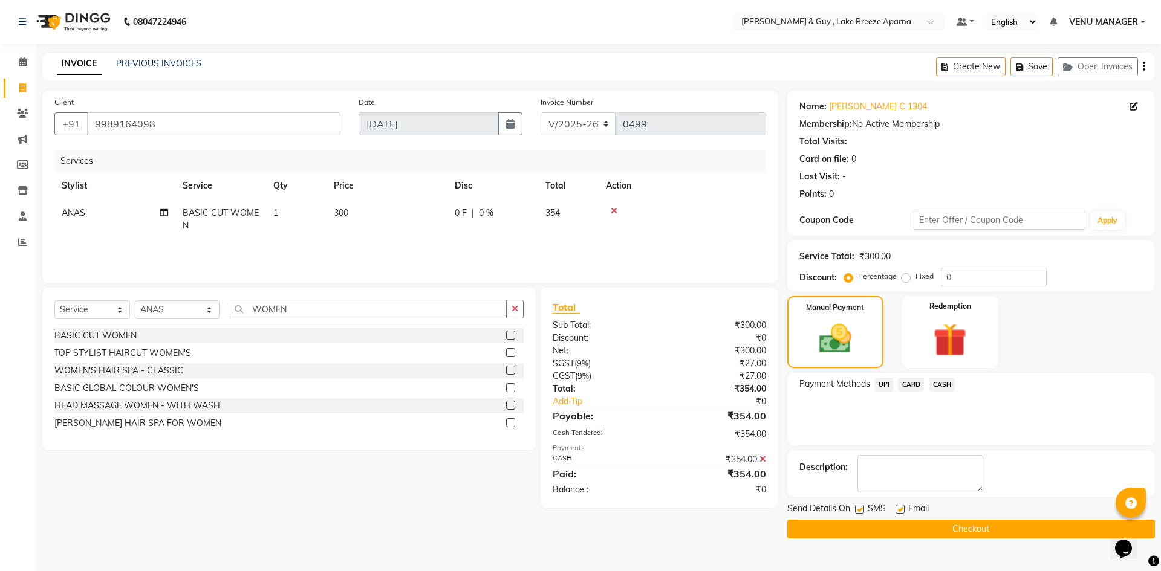
click at [898, 508] on label at bounding box center [899, 509] width 9 height 9
click at [898, 508] on input "checkbox" at bounding box center [899, 510] width 8 height 8
checkbox input "false"
click at [909, 533] on button "Checkout" at bounding box center [971, 529] width 368 height 19
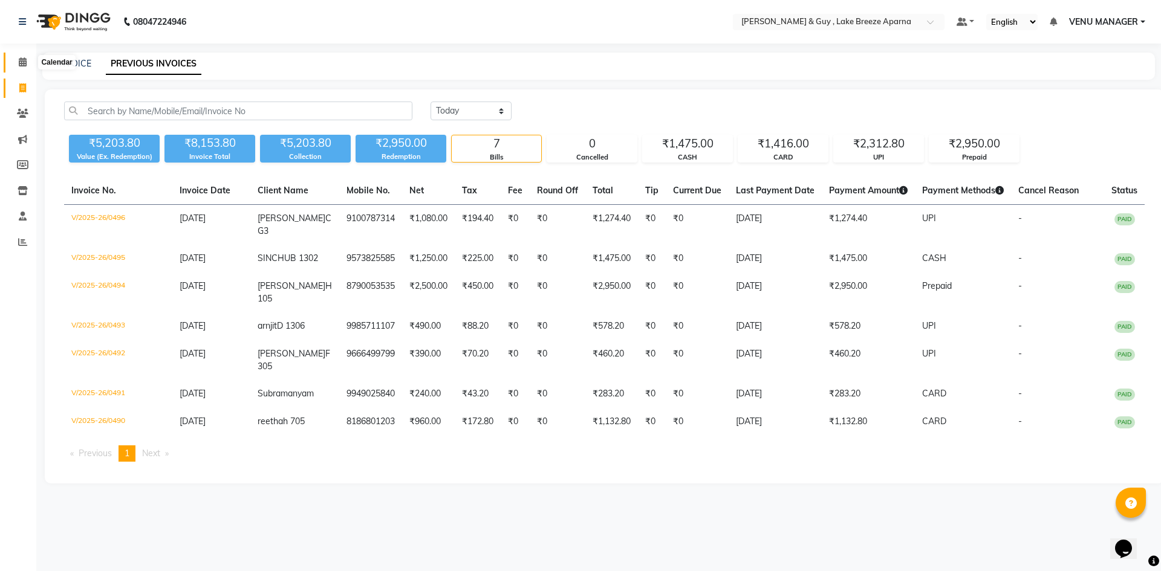
drag, startPoint x: 0, startPoint y: 0, endPoint x: 22, endPoint y: 68, distance: 71.9
click at [22, 68] on span at bounding box center [22, 63] width 21 height 14
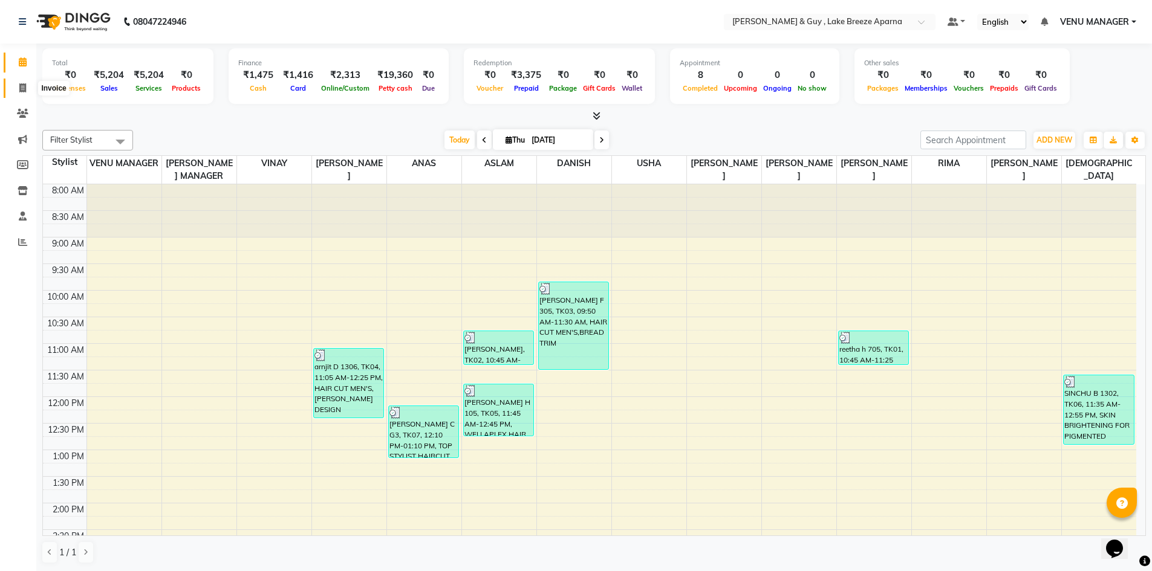
click at [27, 94] on span at bounding box center [22, 89] width 21 height 14
select select "8690"
select select "service"
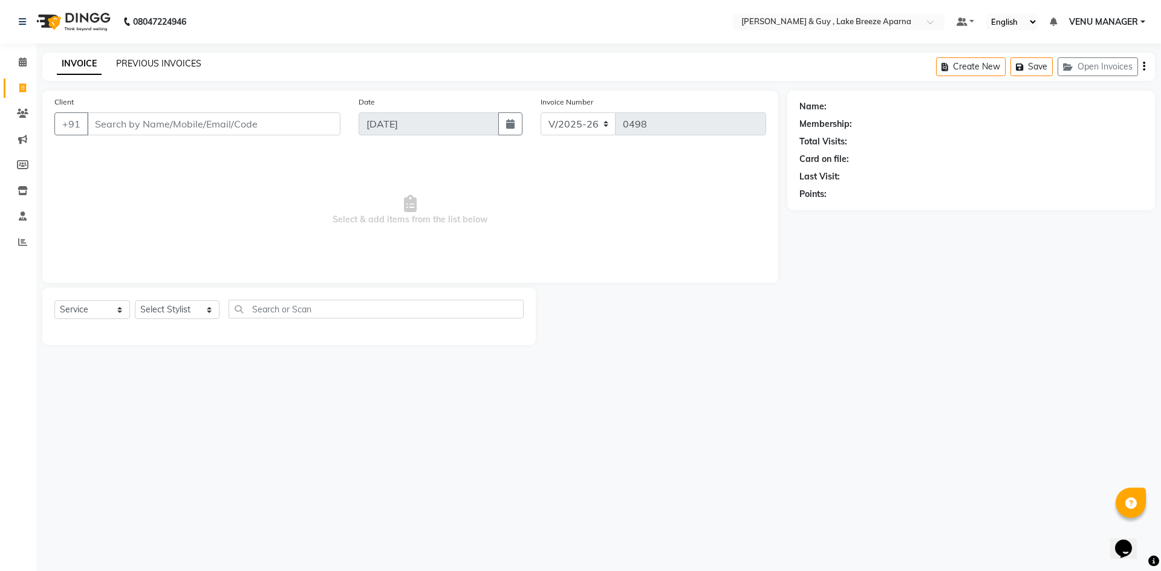
click at [184, 68] on link "PREVIOUS INVOICES" at bounding box center [158, 63] width 85 height 11
